Goal: Task Accomplishment & Management: Manage account settings

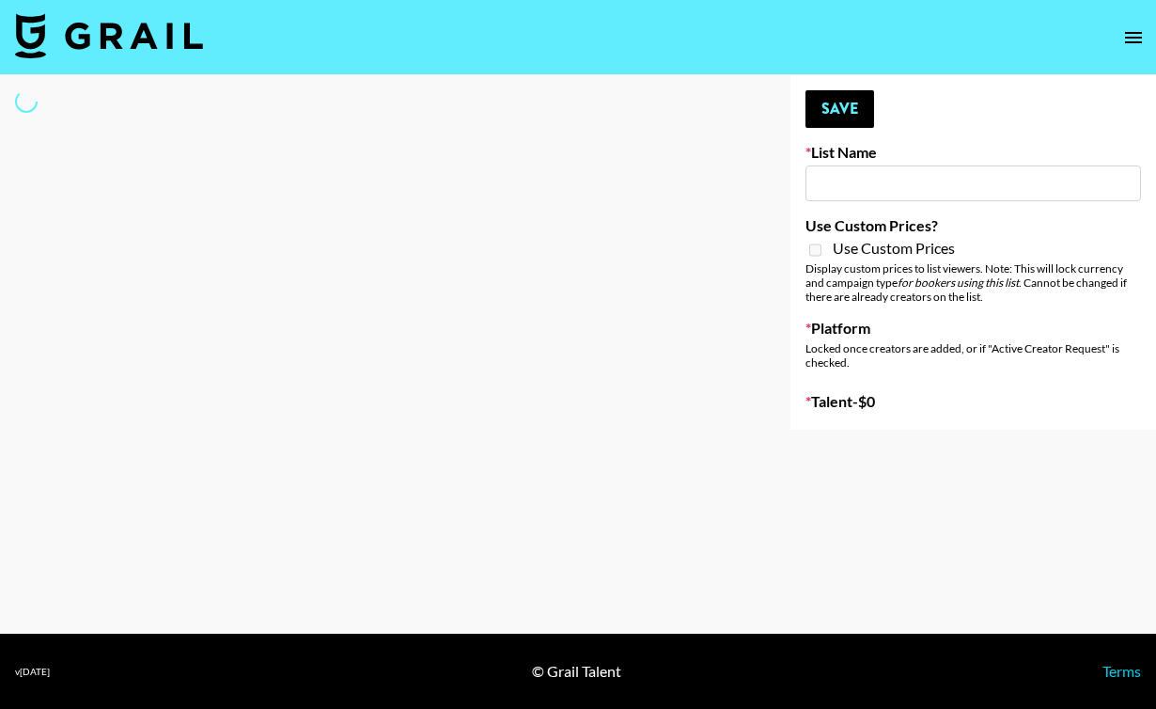
click at [826, 189] on input at bounding box center [974, 183] width 336 height 36
type input "l"
select select "Song"
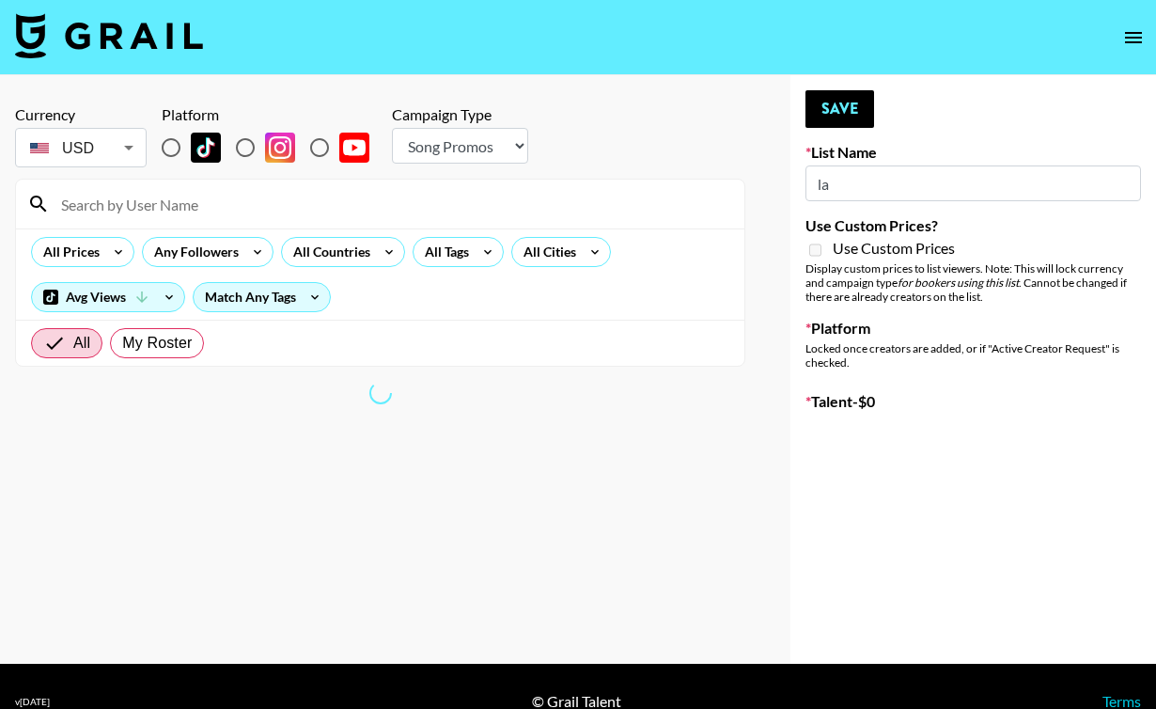
type input "l"
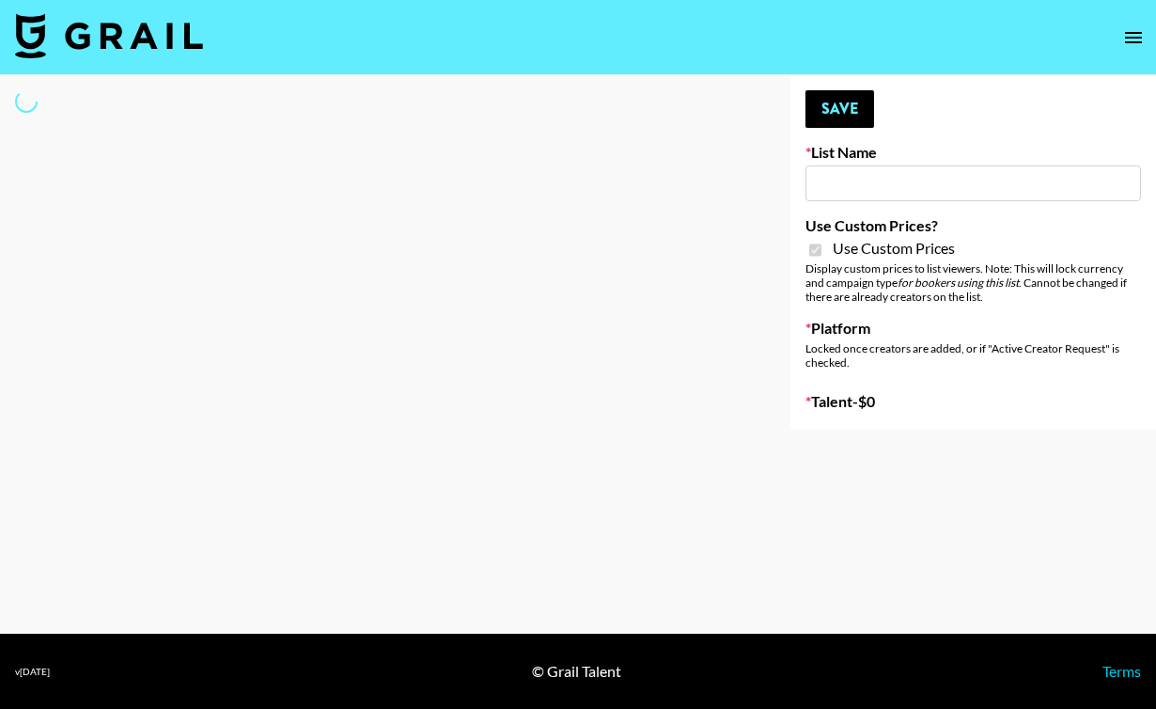
type input "Craftd"
checkbox input "true"
select select "Brand"
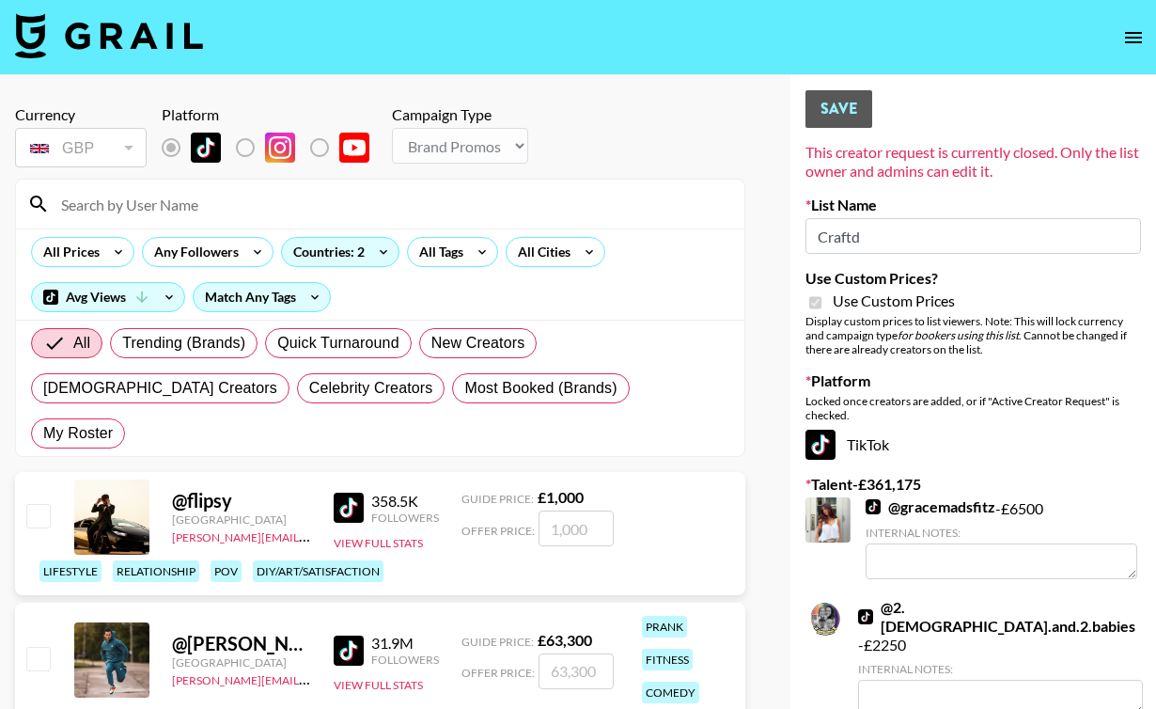
click at [419, 195] on input at bounding box center [391, 204] width 683 height 30
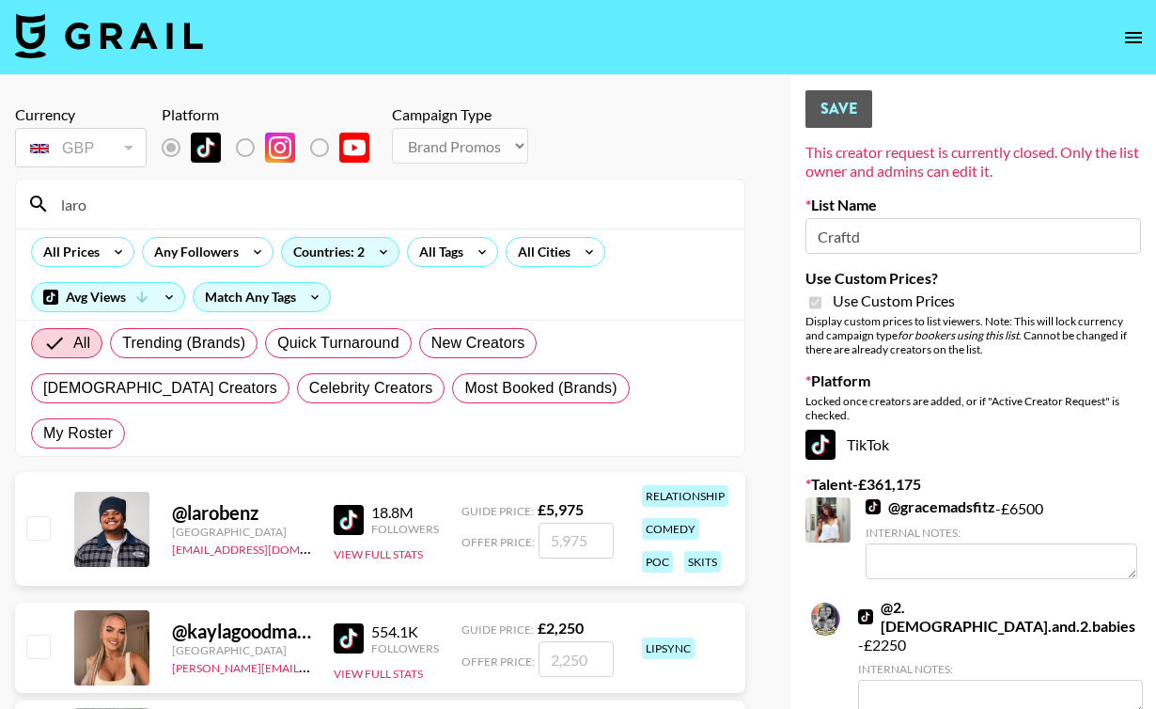
type input "laro"
click at [39, 516] on input "checkbox" at bounding box center [37, 527] width 23 height 23
checkbox input "true"
click at [574, 523] on input "5975" at bounding box center [576, 541] width 75 height 36
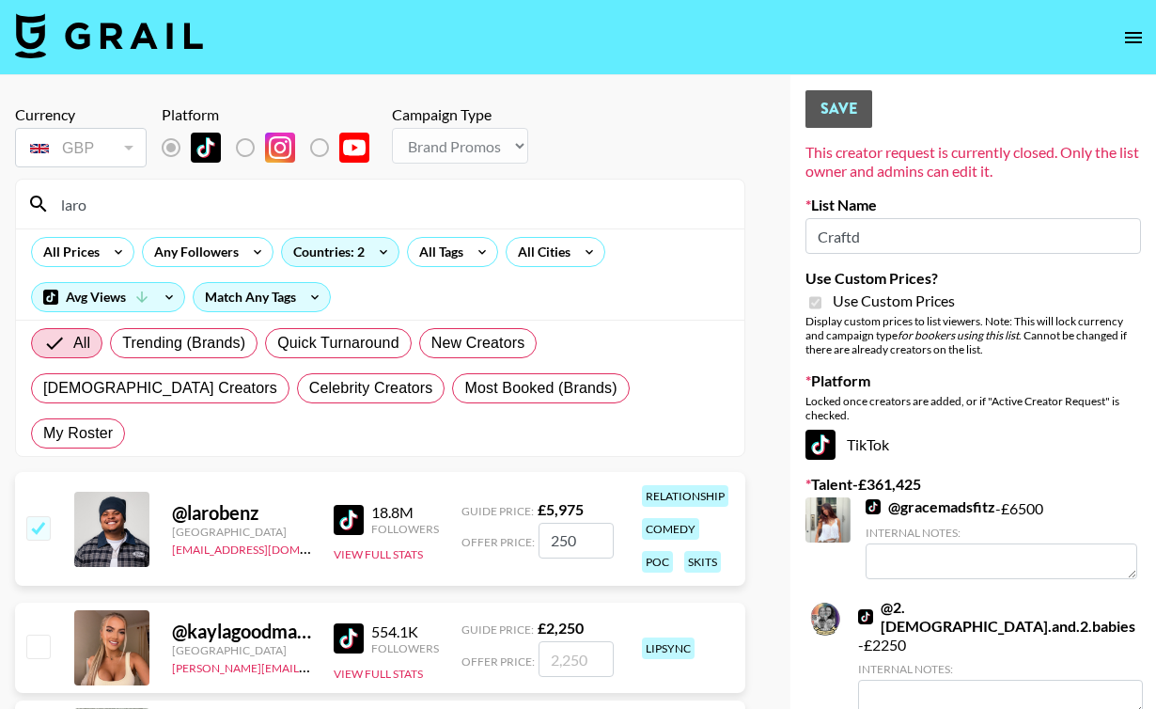
type input "2500"
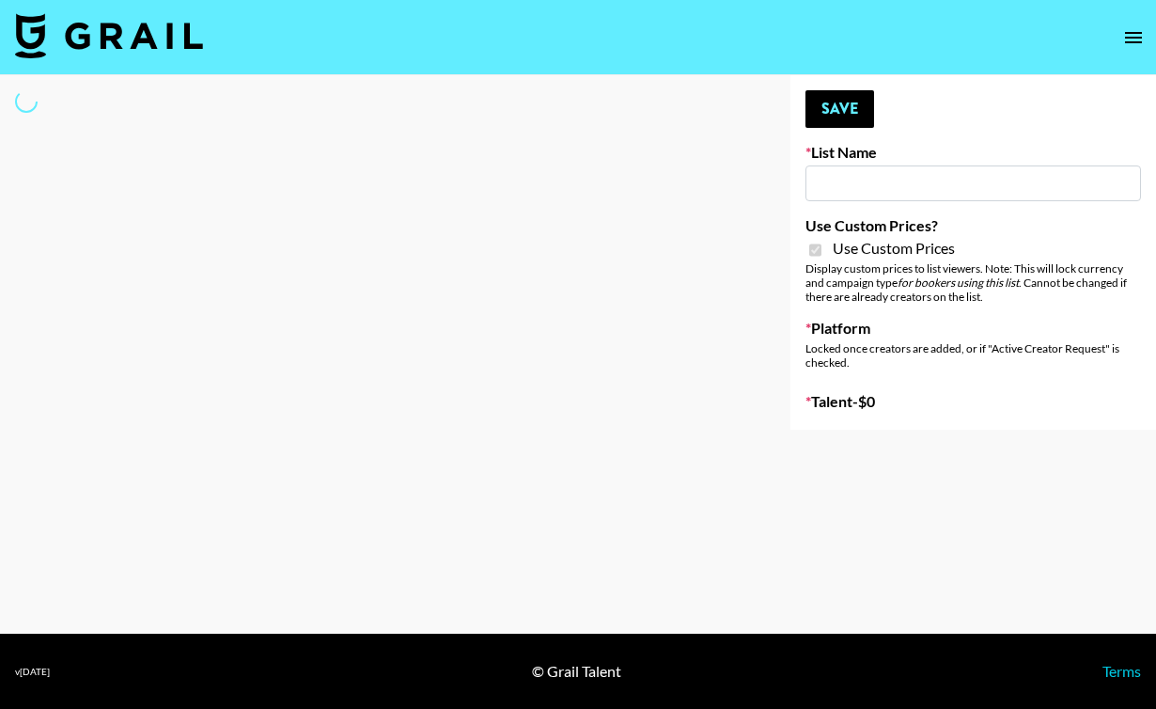
type input "Nurture Life"
checkbox input "true"
select select "Brand"
type input "Galaxy Lamps"
checkbox input "true"
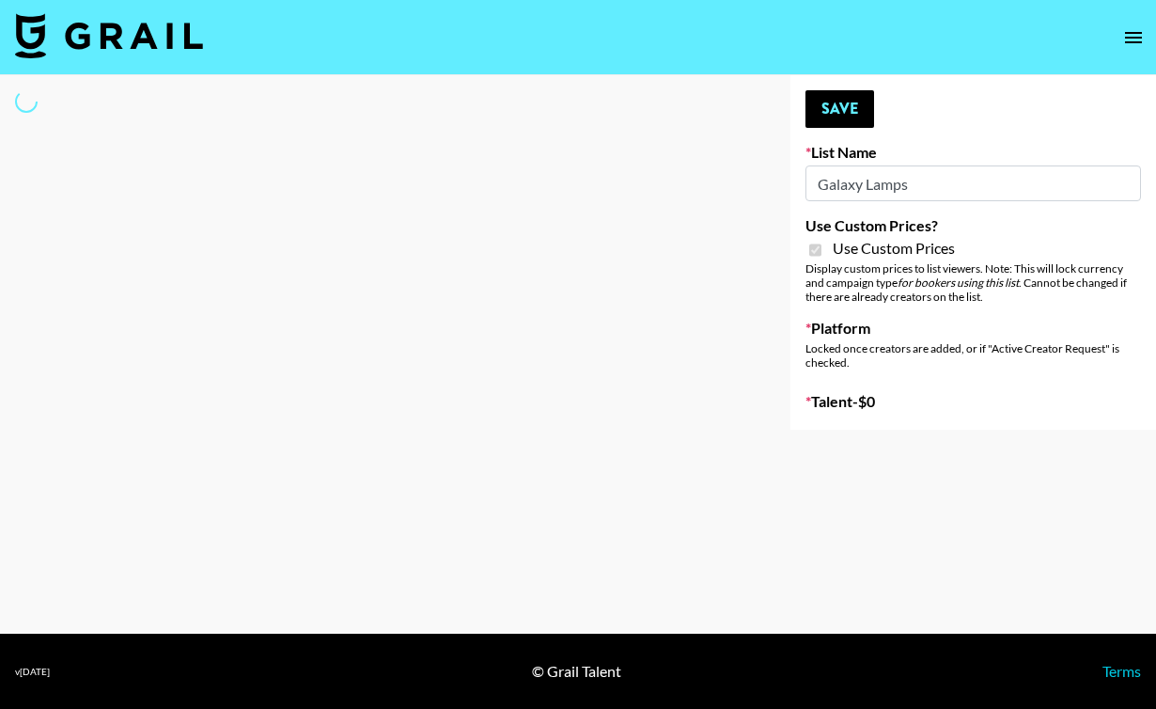
select select "Brand"
